Goal: Task Accomplishment & Management: Complete application form

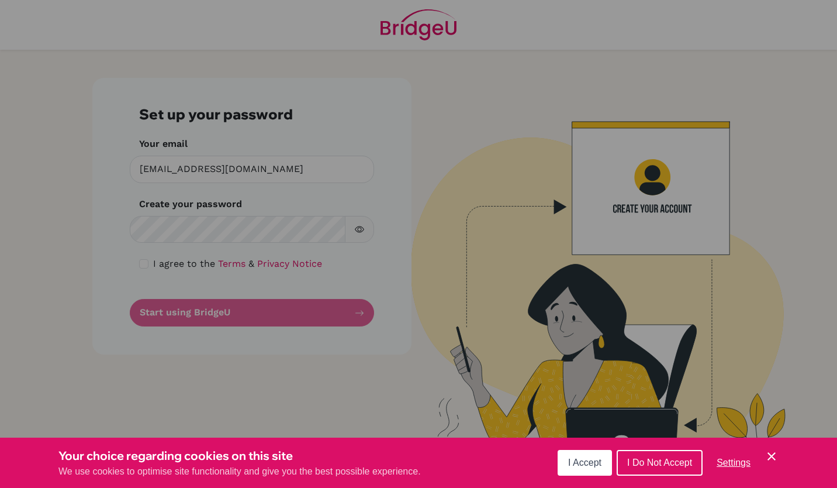
click at [672, 461] on span "I Do Not Accept" at bounding box center [660, 462] width 65 height 10
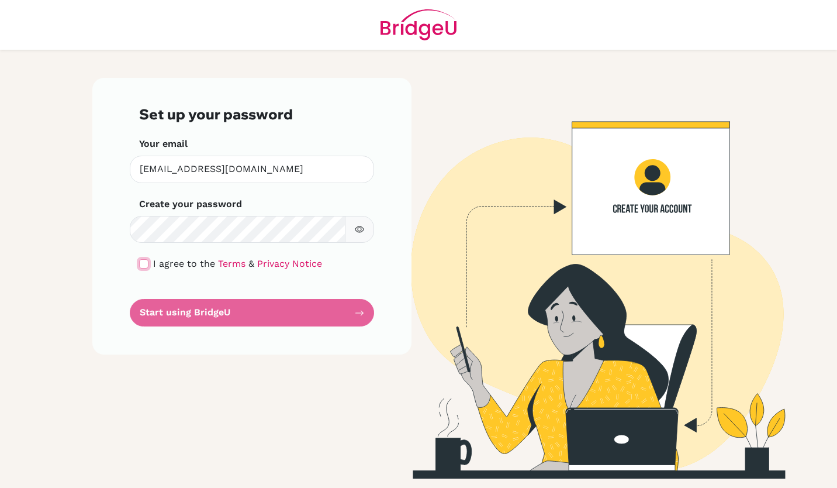
click at [144, 263] on input "checkbox" at bounding box center [143, 263] width 9 height 9
checkbox input "true"
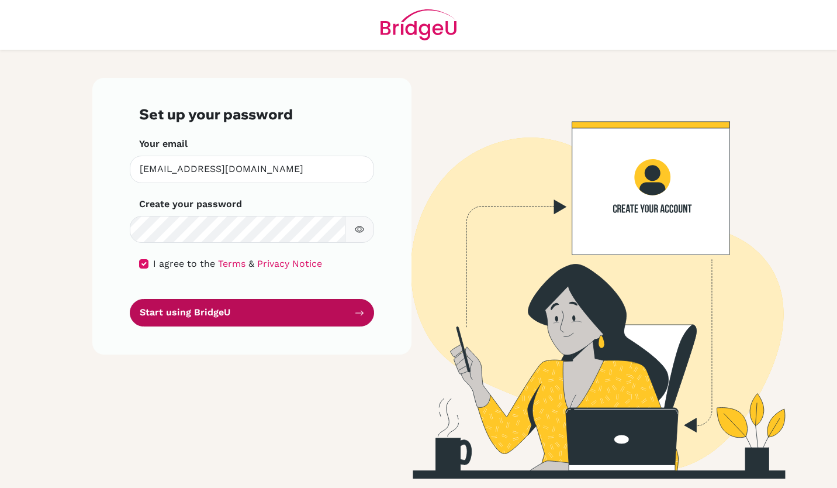
click at [185, 315] on button "Start using BridgeU" at bounding box center [252, 312] width 244 height 27
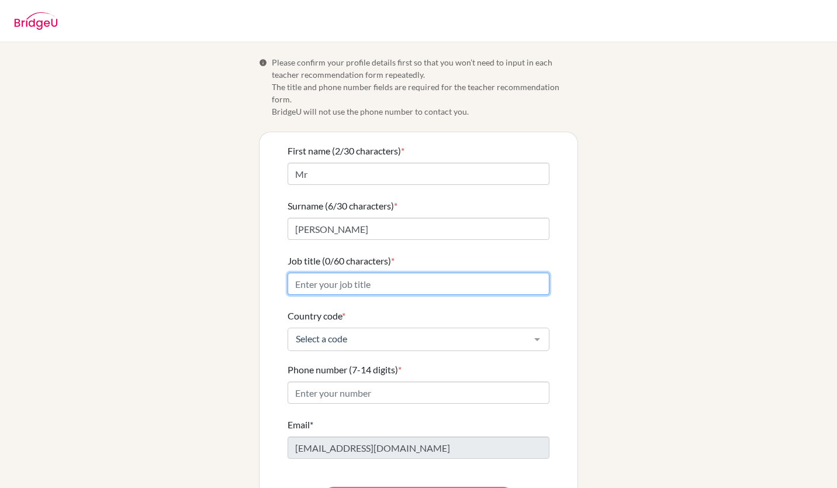
click at [388, 273] on input "Job title (0/60 characters) *" at bounding box center [419, 284] width 262 height 22
type input "Teacher of Physics"
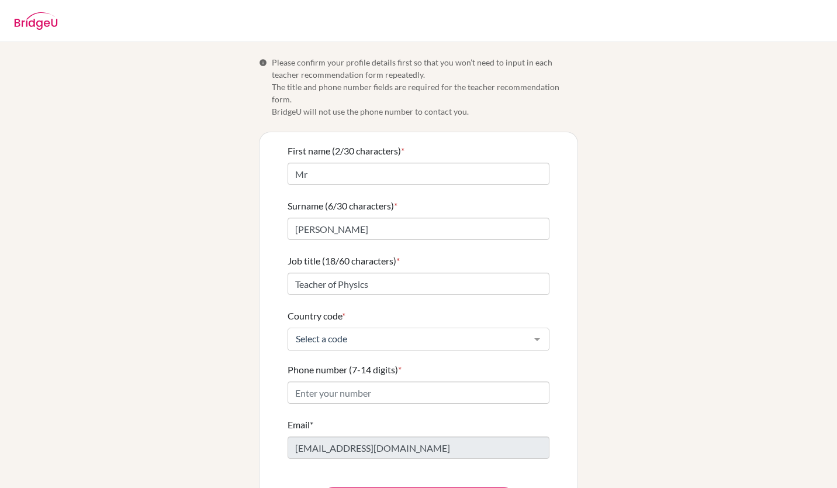
click at [350, 337] on div "Select a code" at bounding box center [419, 339] width 262 height 23
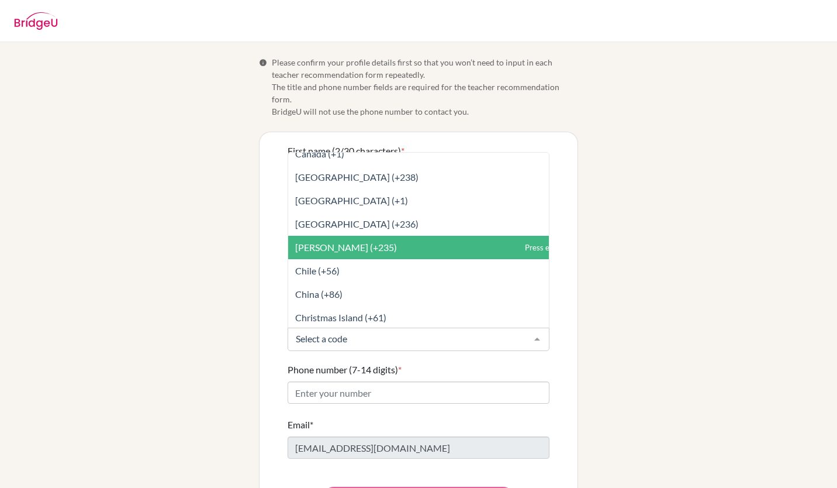
scroll to position [880, 0]
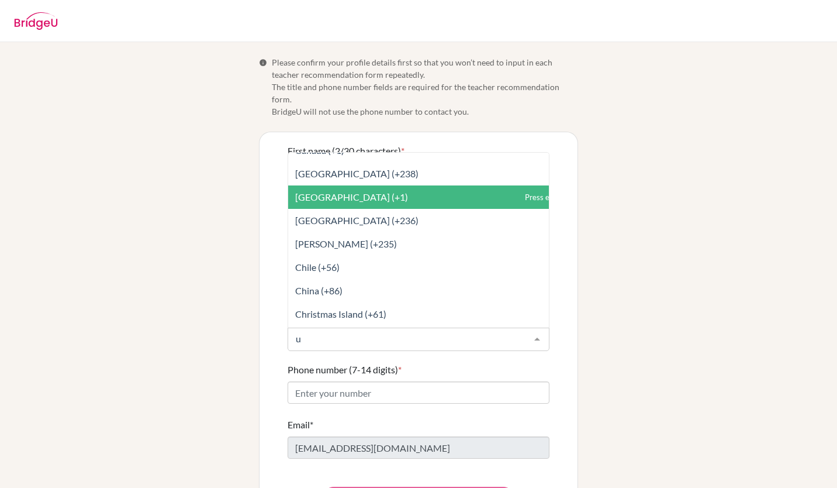
type input "un"
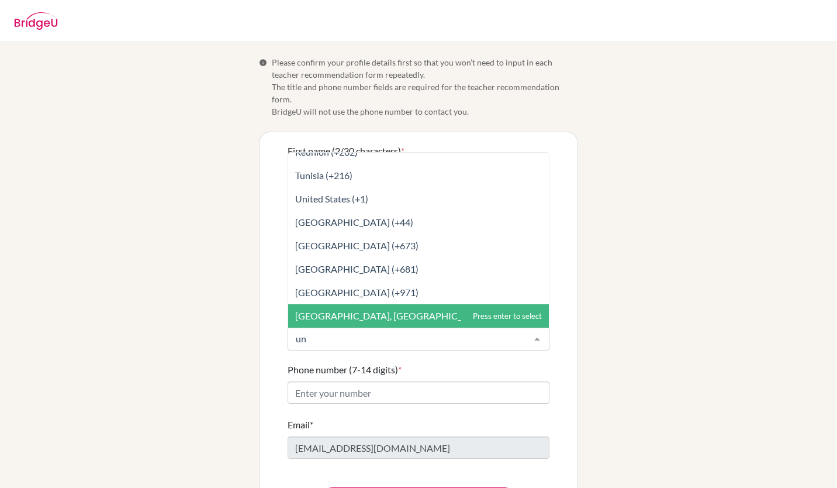
scroll to position [59, 0]
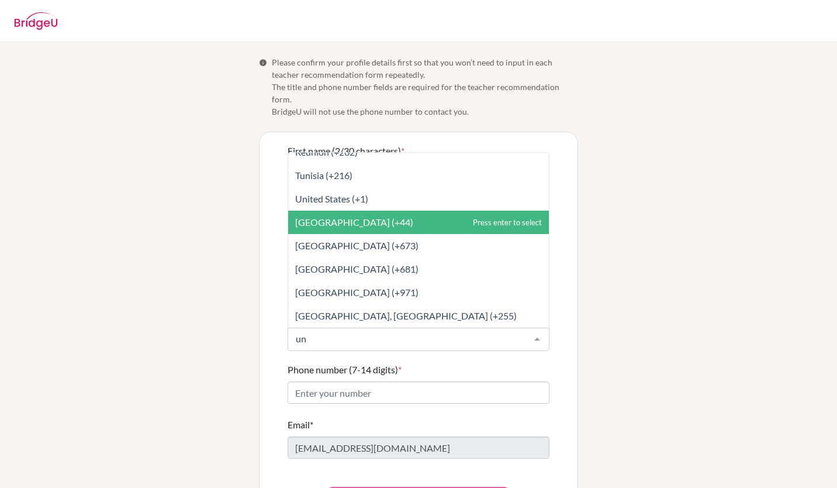
click at [381, 216] on span "[GEOGRAPHIC_DATA] (+44)" at bounding box center [354, 221] width 118 height 11
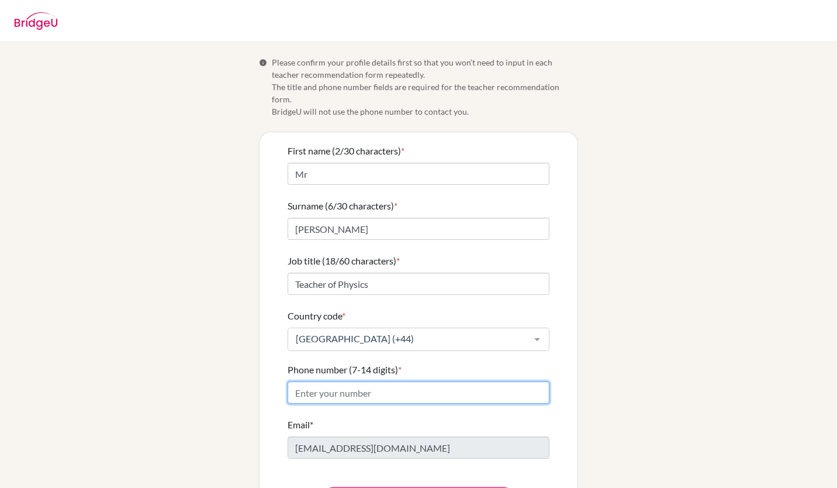
click at [301, 381] on input "Phone number (7-14 digits) *" at bounding box center [419, 392] width 262 height 22
type input "07788259452"
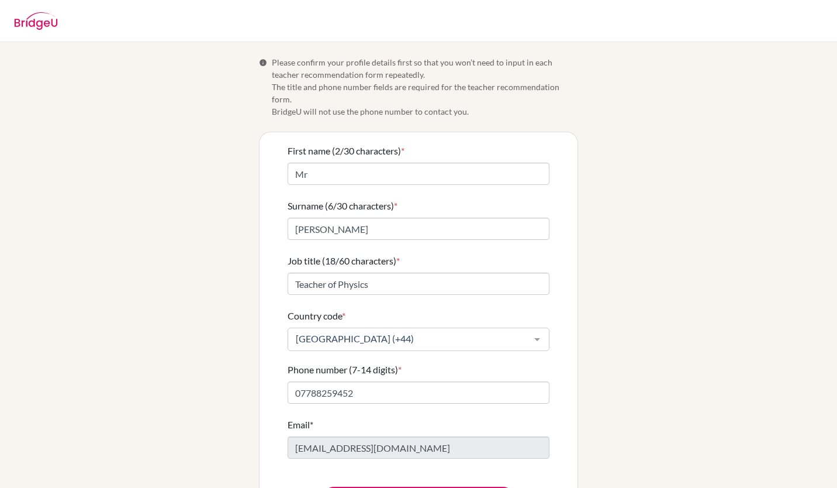
click at [244, 420] on div "Info Please confirm your profile details first so that you won’t need to input …" at bounding box center [418, 288] width 667 height 465
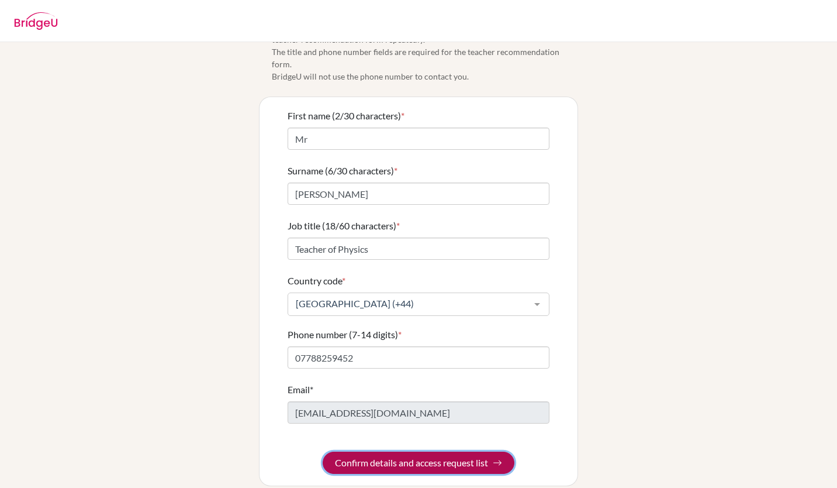
click at [377, 451] on button "Confirm details and access request list" at bounding box center [419, 462] width 192 height 22
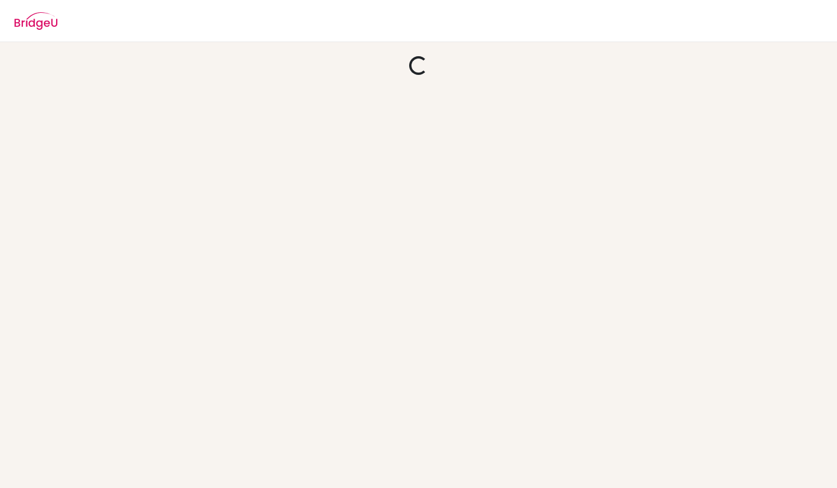
scroll to position [0, 0]
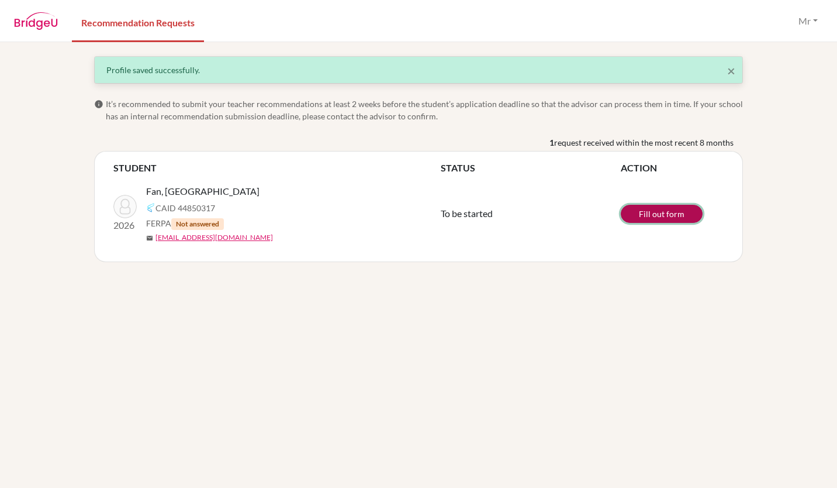
click at [666, 211] on link "Fill out form" at bounding box center [662, 214] width 82 height 18
